Goal: Task Accomplishment & Management: Manage account settings

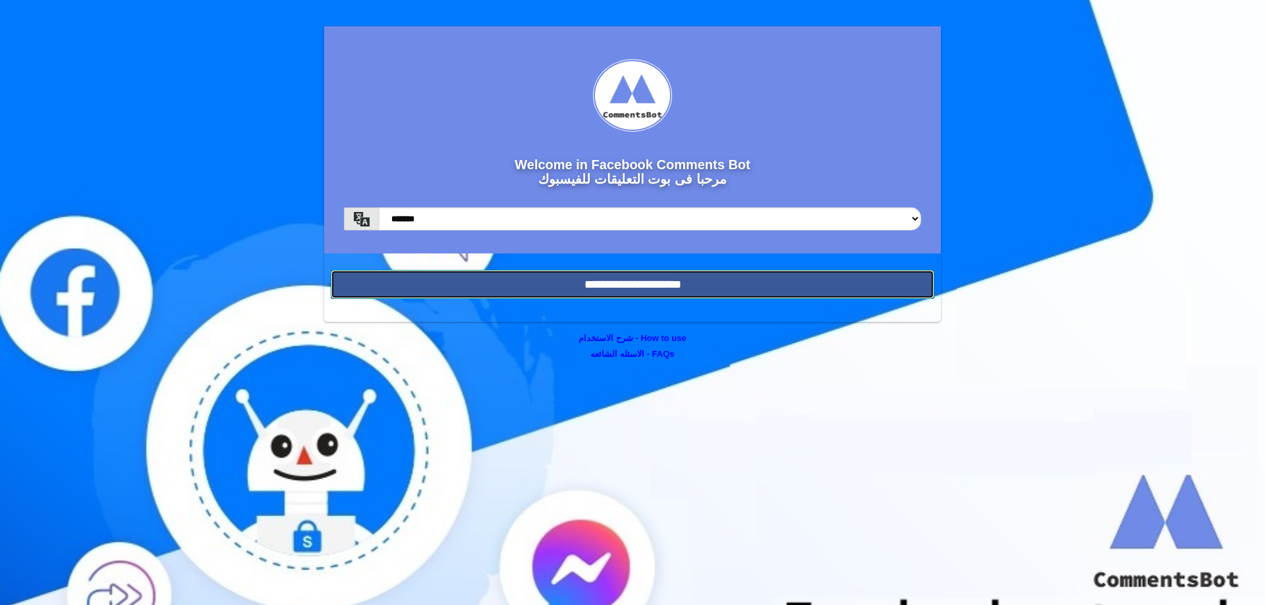
click at [537, 278] on input "**********" at bounding box center [632, 284] width 603 height 29
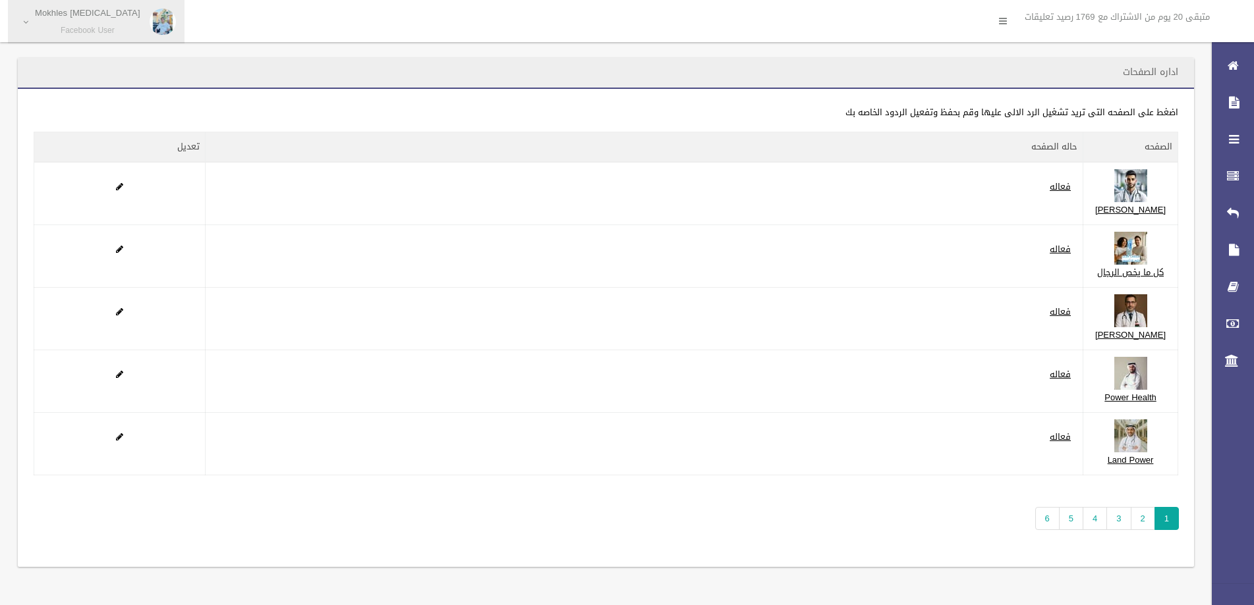
click at [94, 36] on small "Facebook User" at bounding box center [87, 31] width 105 height 10
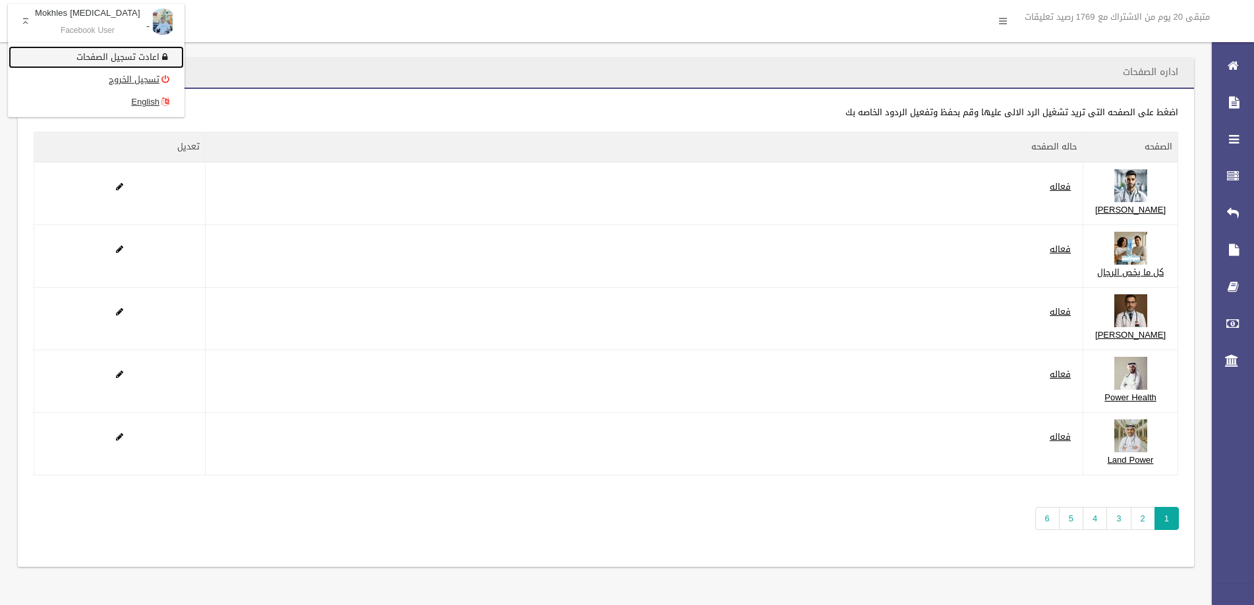
click at [76, 48] on link "اعادت تسجيل الصفحات" at bounding box center [96, 57] width 175 height 22
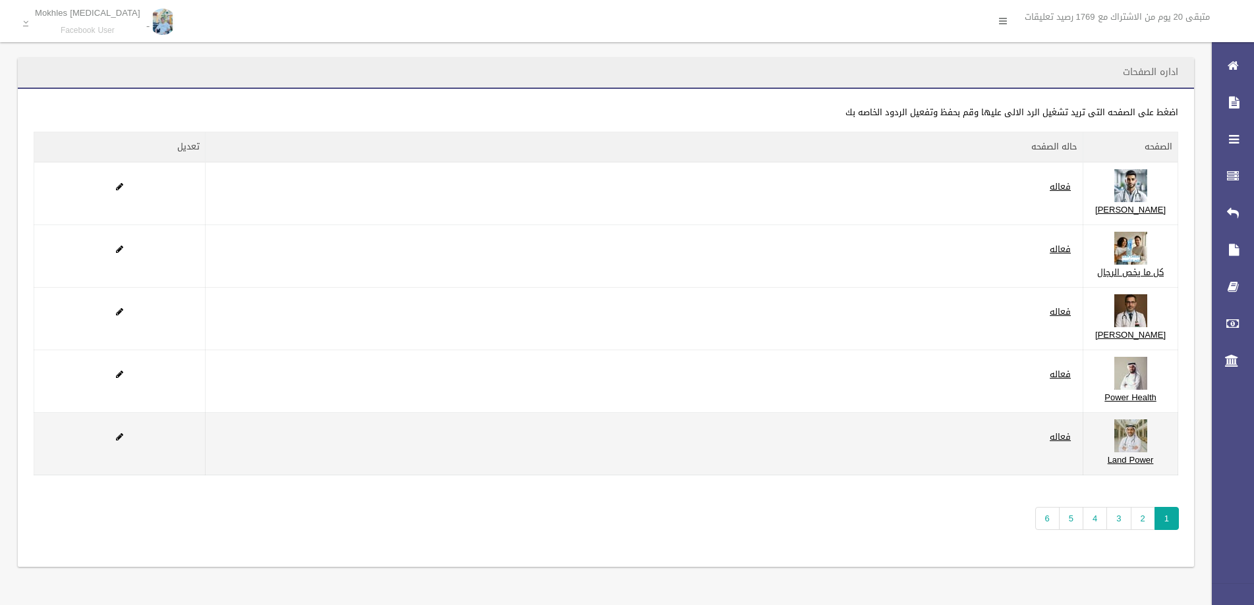
scroll to position [88, 0]
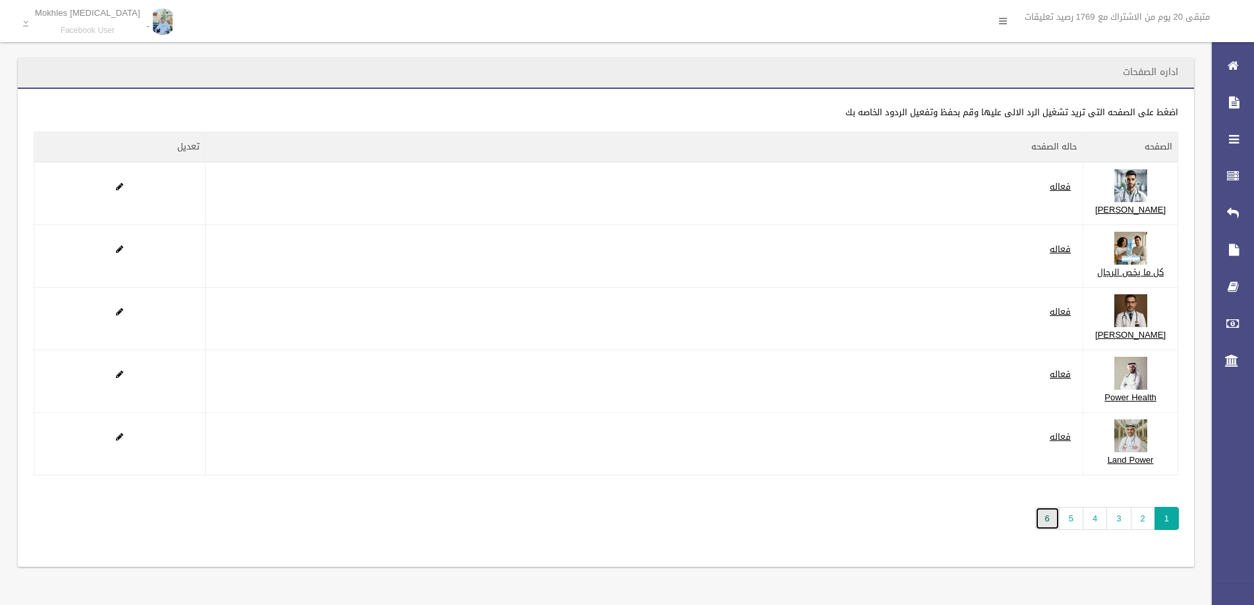
click at [1044, 519] on link "6" at bounding box center [1047, 518] width 24 height 23
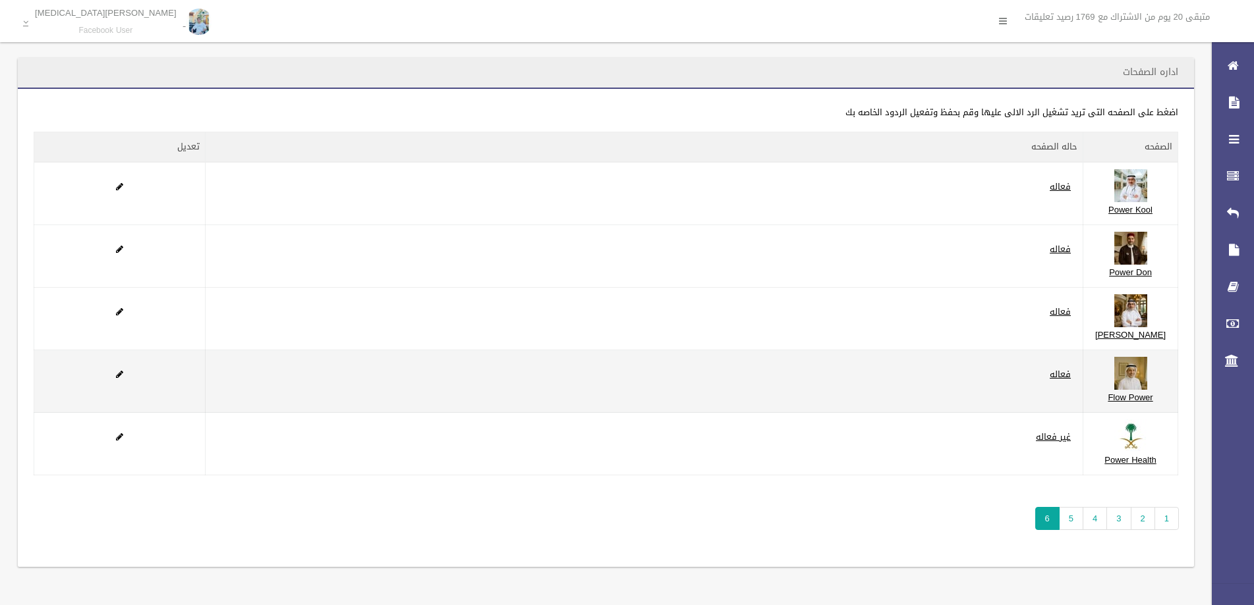
scroll to position [72, 0]
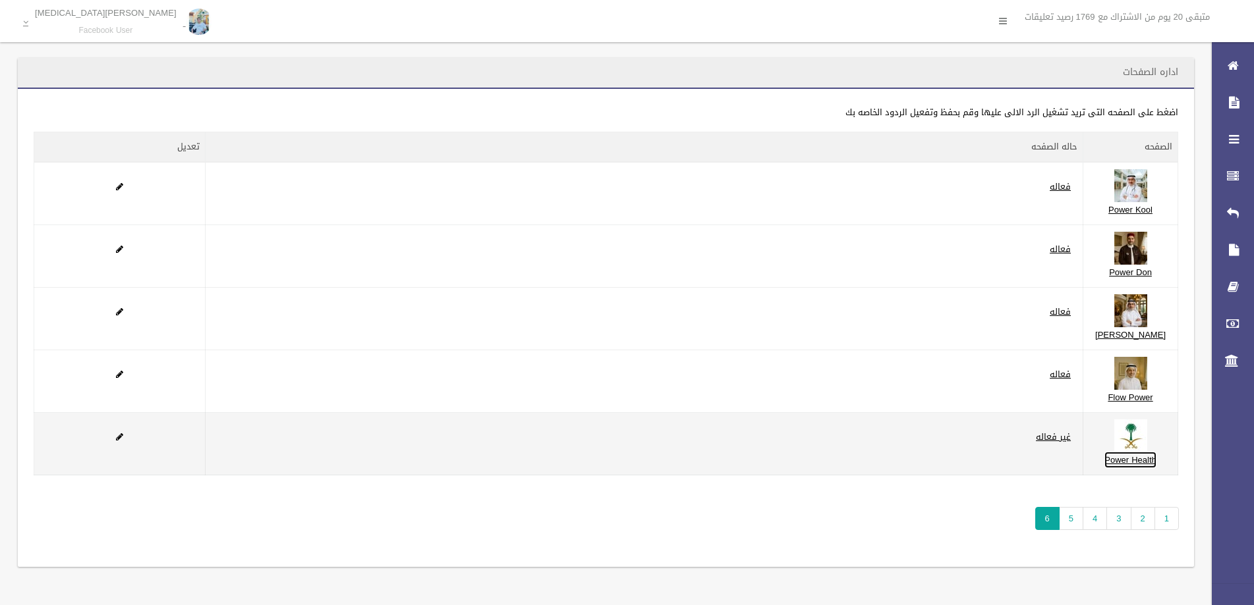
click at [1156, 468] on link "Power Health" at bounding box center [1129, 460] width 51 height 16
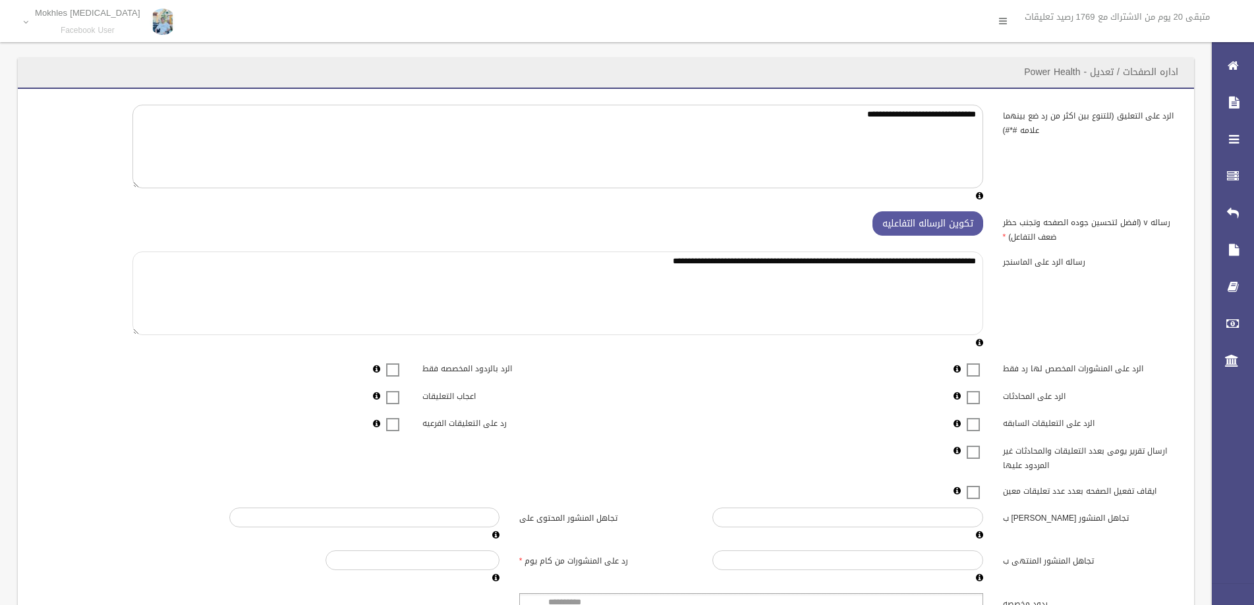
drag, startPoint x: 938, startPoint y: 260, endPoint x: 538, endPoint y: 254, distance: 400.6
click at [538, 254] on textarea "**********" at bounding box center [557, 294] width 850 height 84
paste textarea
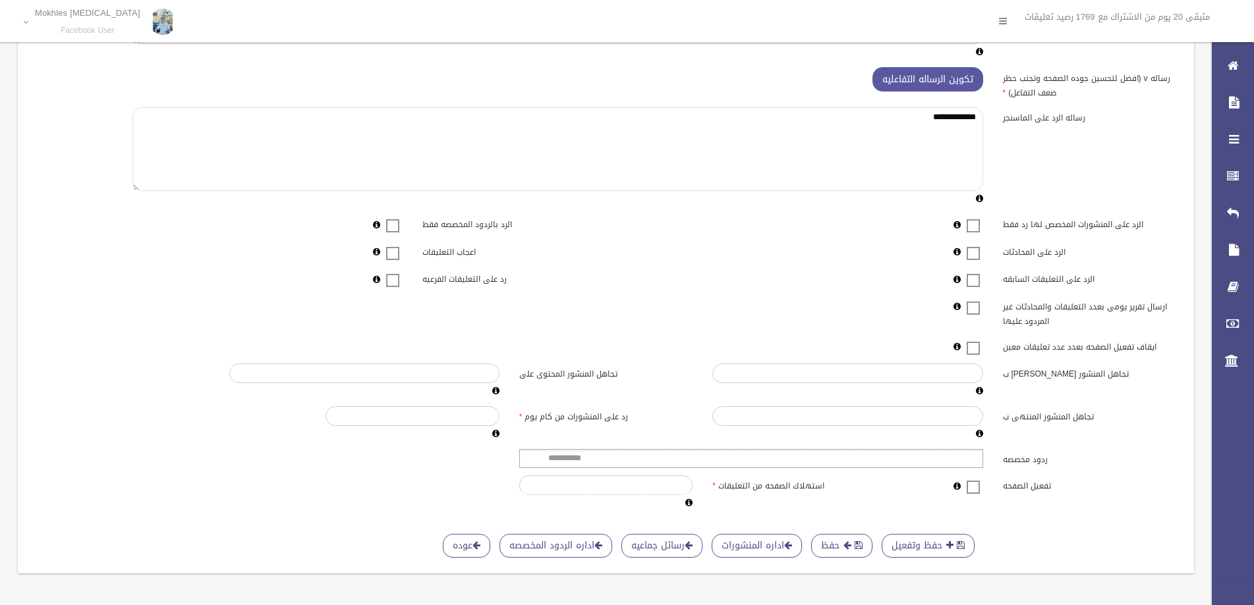
type textarea "**********"
click at [924, 451] on ul at bounding box center [751, 458] width 464 height 19
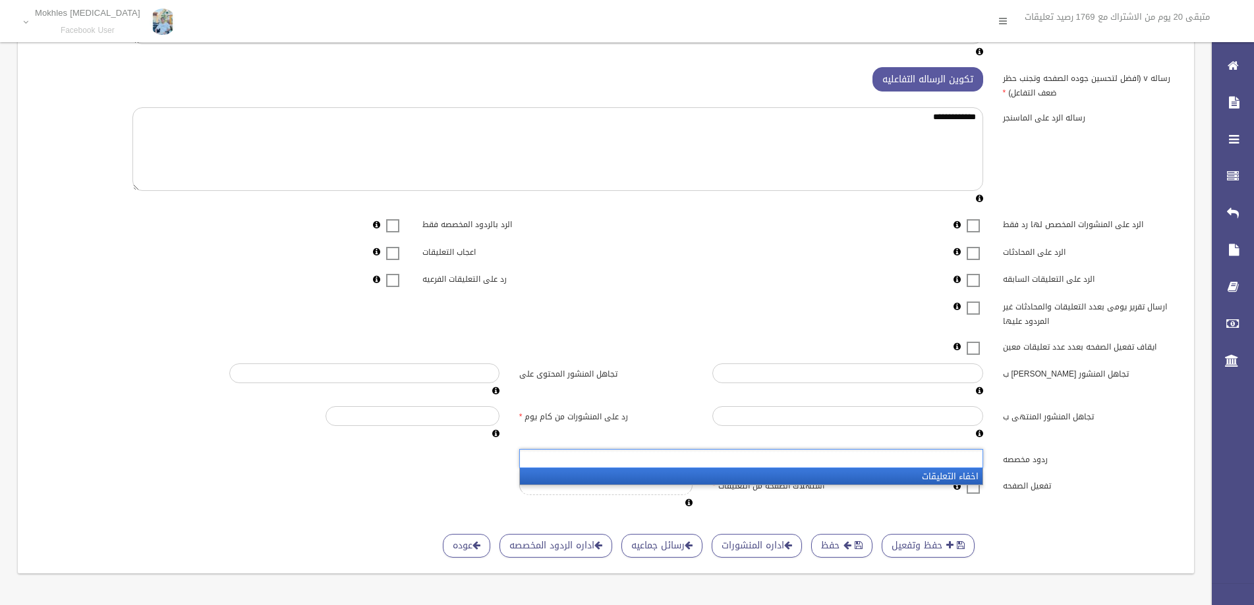
click at [916, 474] on li "اخفاء التعليقات" at bounding box center [751, 476] width 462 height 16
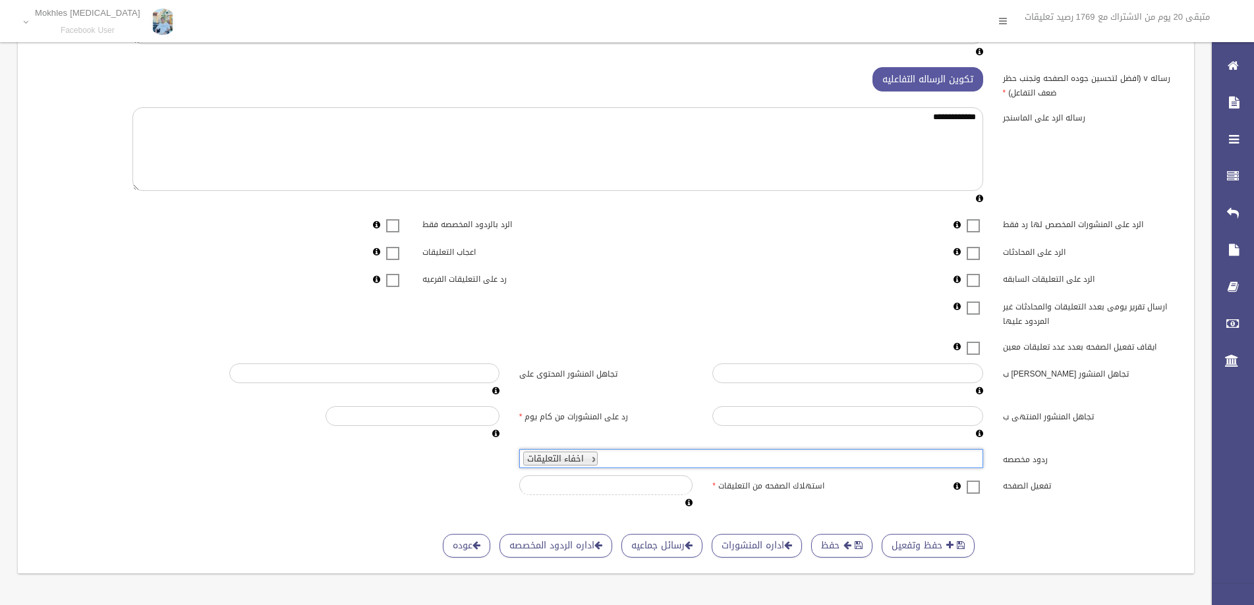
click at [965, 491] on label at bounding box center [973, 487] width 20 height 16
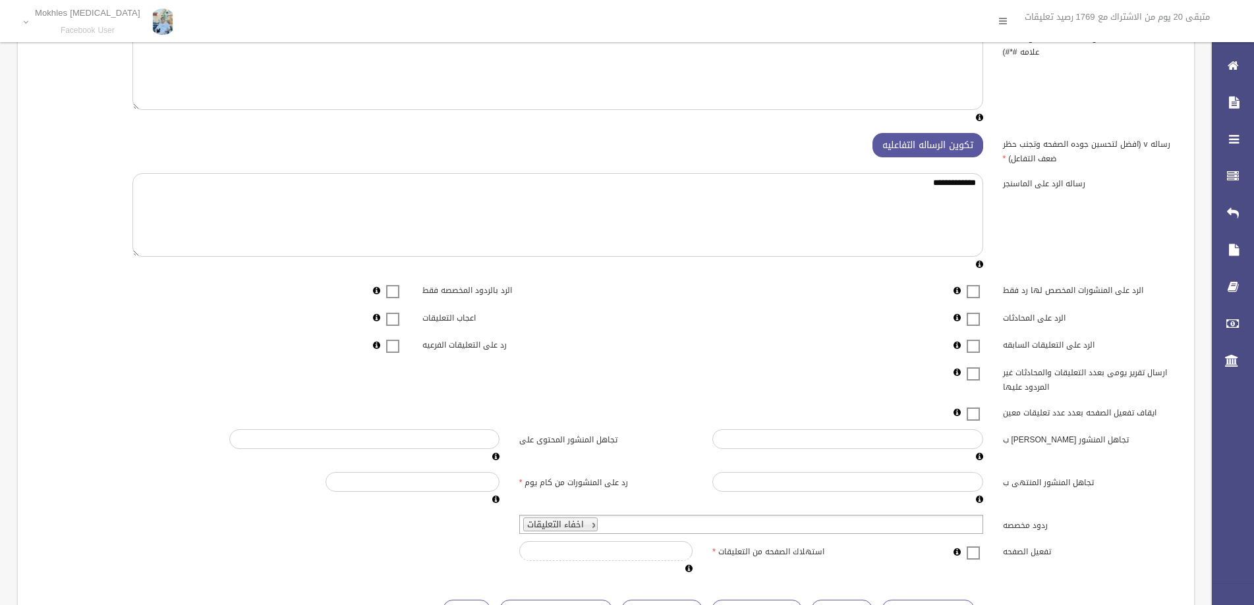
scroll to position [0, 0]
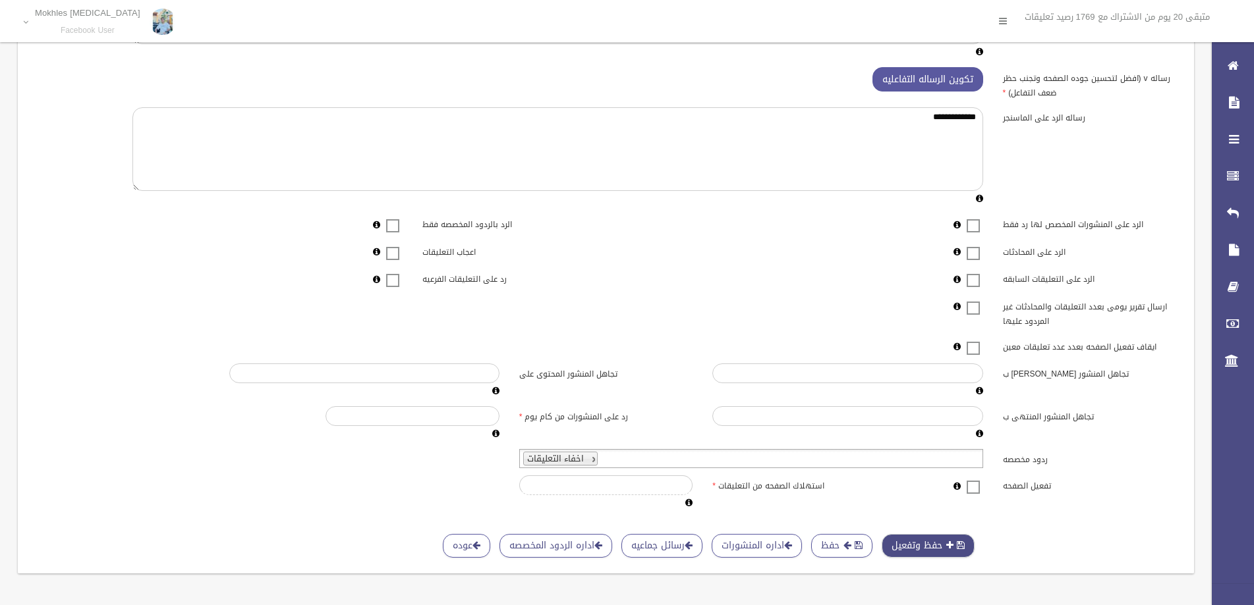
click at [946, 534] on button "حفظ وتفعيل" at bounding box center [927, 546] width 93 height 24
